Goal: Task Accomplishment & Management: Manage account settings

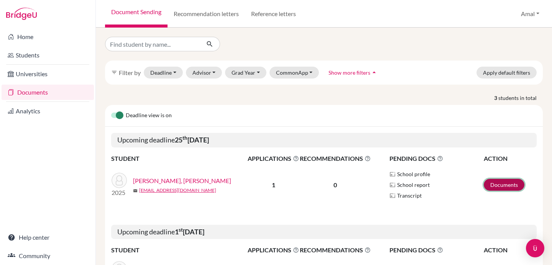
click at [499, 186] on link "Documents" at bounding box center [504, 185] width 41 height 12
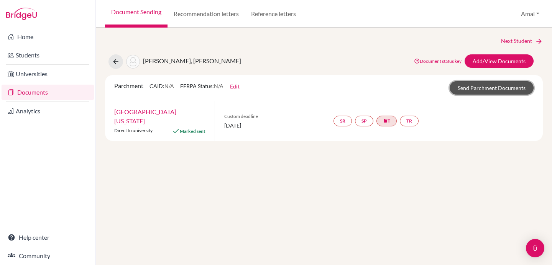
click at [485, 85] on link "Send Parchment Documents" at bounding box center [492, 87] width 84 height 13
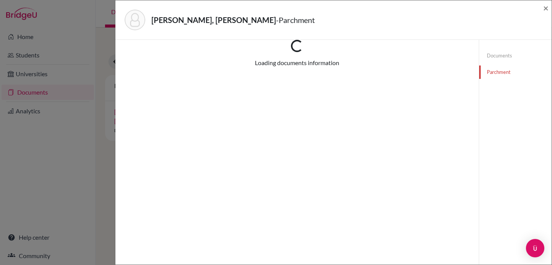
scroll to position [8, 0]
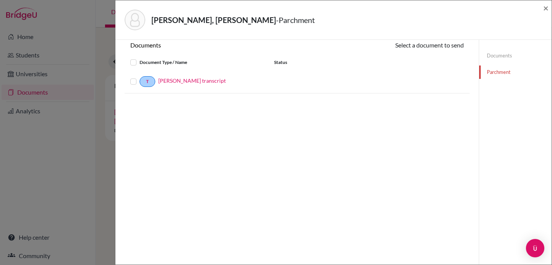
click at [140, 77] on label at bounding box center [140, 77] width 0 height 0
click at [0, 0] on input "checkbox" at bounding box center [0, 0] width 0 height 0
click at [440, 49] on button "Continue" at bounding box center [443, 47] width 43 height 12
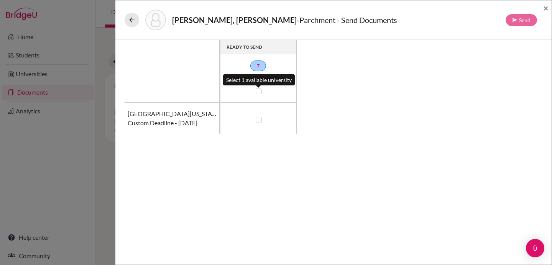
click at [258, 91] on label at bounding box center [259, 91] width 6 height 6
click at [258, 91] on input "checkbox" at bounding box center [257, 91] width 6 height 8
checkbox input "true"
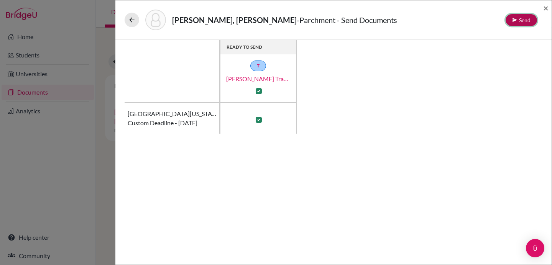
click at [521, 20] on button "Send" at bounding box center [521, 20] width 31 height 12
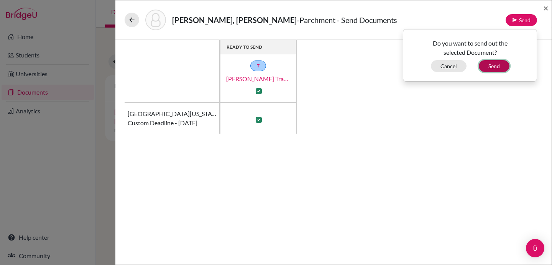
click at [491, 66] on button "Send" at bounding box center [494, 66] width 31 height 12
checkbox input "false"
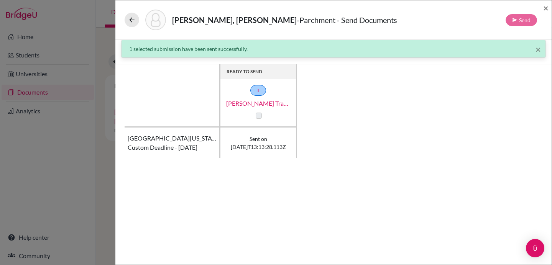
click at [45, 94] on div "Ndiaye, Pape Mounir - Parchment - Send Documents Send × × 1 selected submission…" at bounding box center [276, 132] width 552 height 265
click at [544, 7] on span "×" at bounding box center [545, 7] width 5 height 11
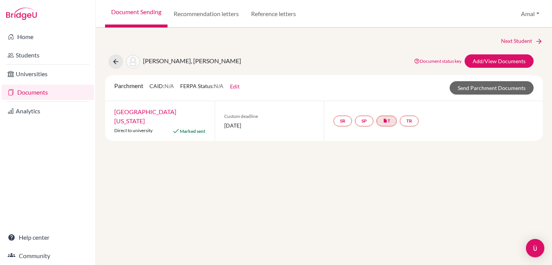
click at [138, 114] on link "University of Michigan" at bounding box center [145, 116] width 62 height 16
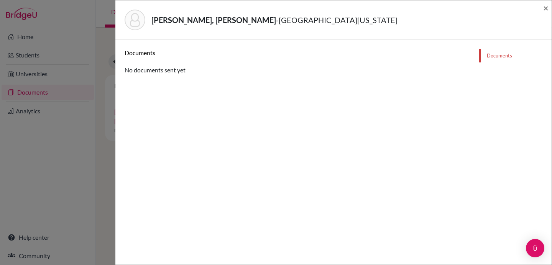
click at [28, 39] on div "Ndiaye, Pape Mounir - University of Michigan × Documents No documents sent yet …" at bounding box center [276, 132] width 552 height 265
click at [28, 56] on div "Ndiaye, Pape Mounir - University of Michigan × Documents No documents sent yet …" at bounding box center [276, 132] width 552 height 265
click at [546, 7] on span "×" at bounding box center [545, 7] width 5 height 11
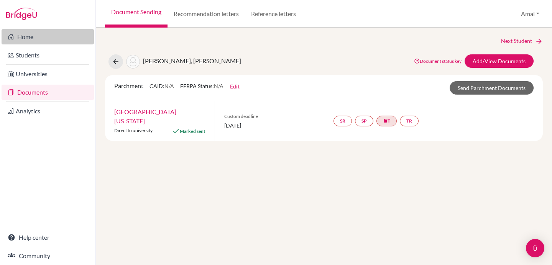
click at [29, 40] on link "Home" at bounding box center [48, 36] width 92 height 15
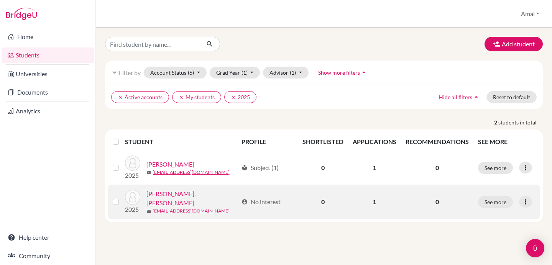
click at [180, 198] on link "[PERSON_NAME], [PERSON_NAME]" at bounding box center [193, 198] width 92 height 18
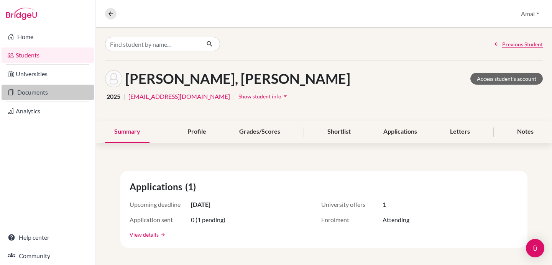
click at [40, 95] on link "Documents" at bounding box center [48, 92] width 92 height 15
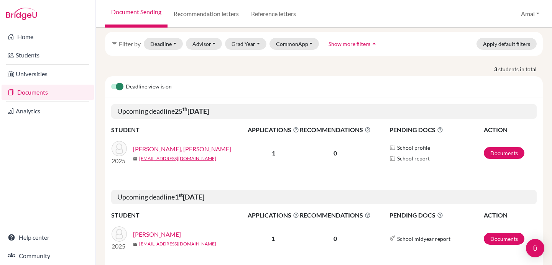
scroll to position [23, 0]
